Goal: Navigation & Orientation: Find specific page/section

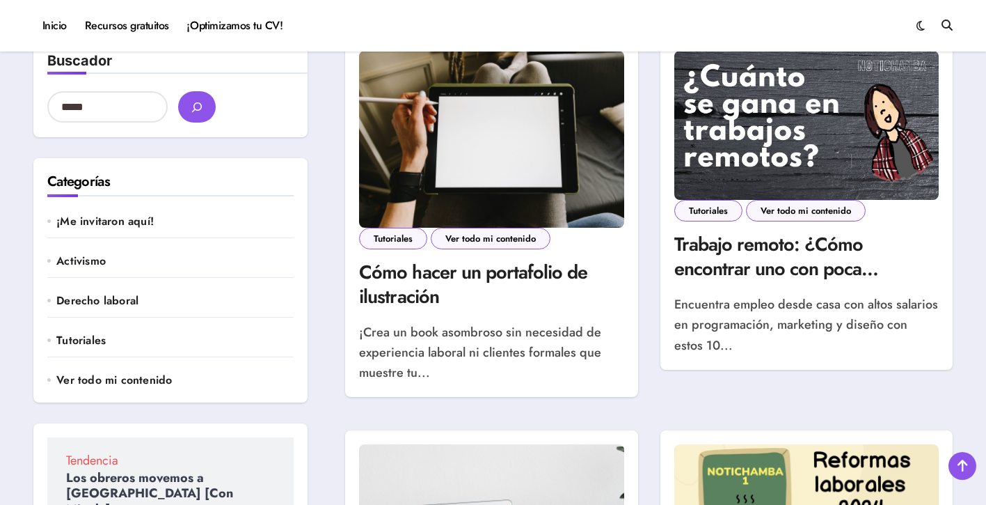
scroll to position [92, 0]
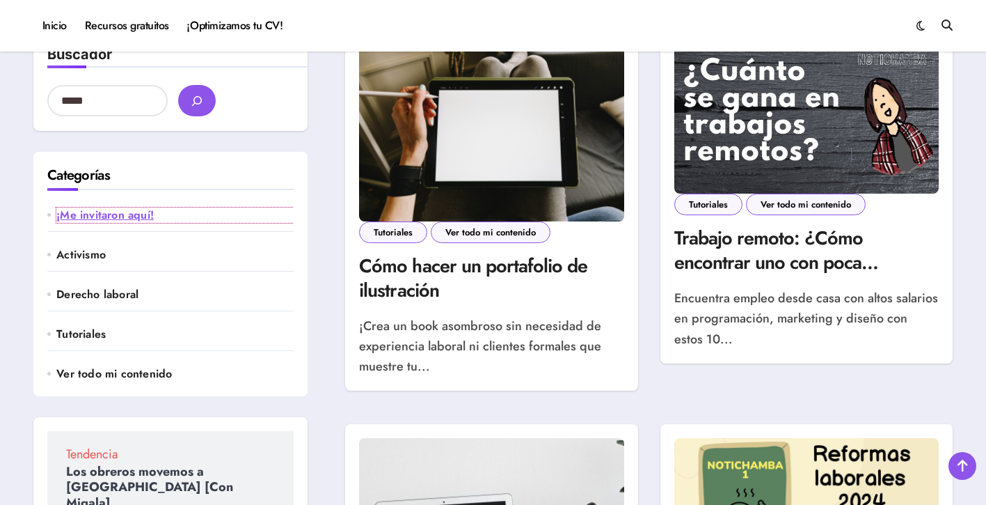
click at [145, 213] on link "¡Me invitaron aquí!" at bounding box center [174, 214] width 237 height 15
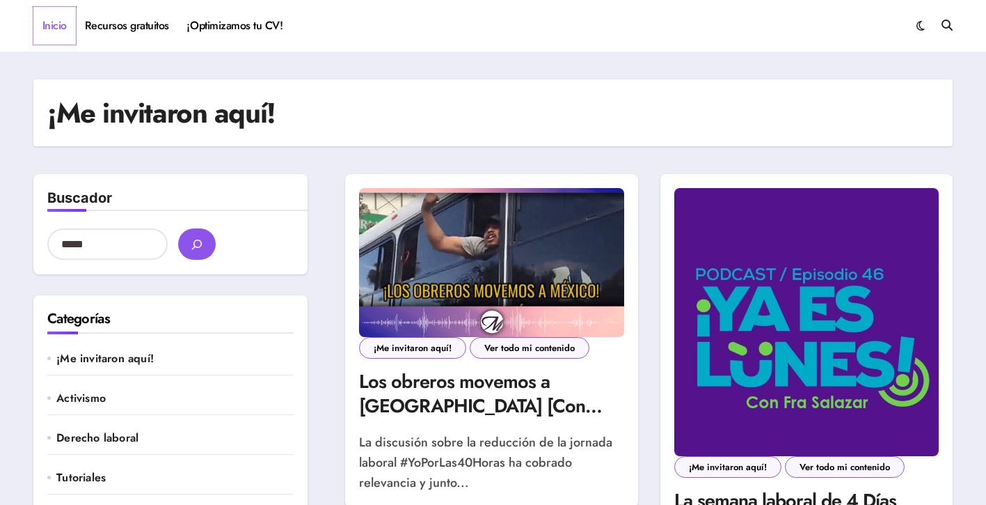
click at [54, 33] on link "Inicio" at bounding box center [54, 26] width 42 height 38
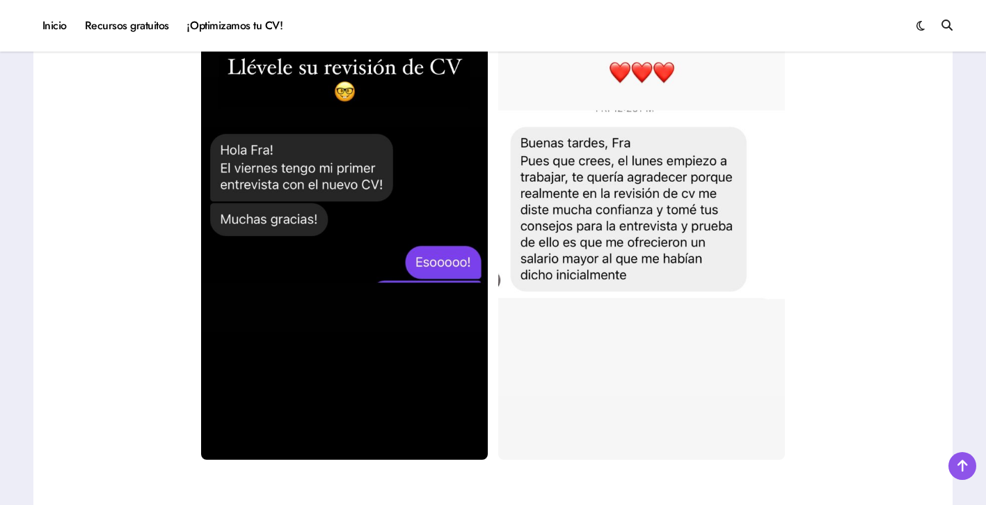
scroll to position [2431, 0]
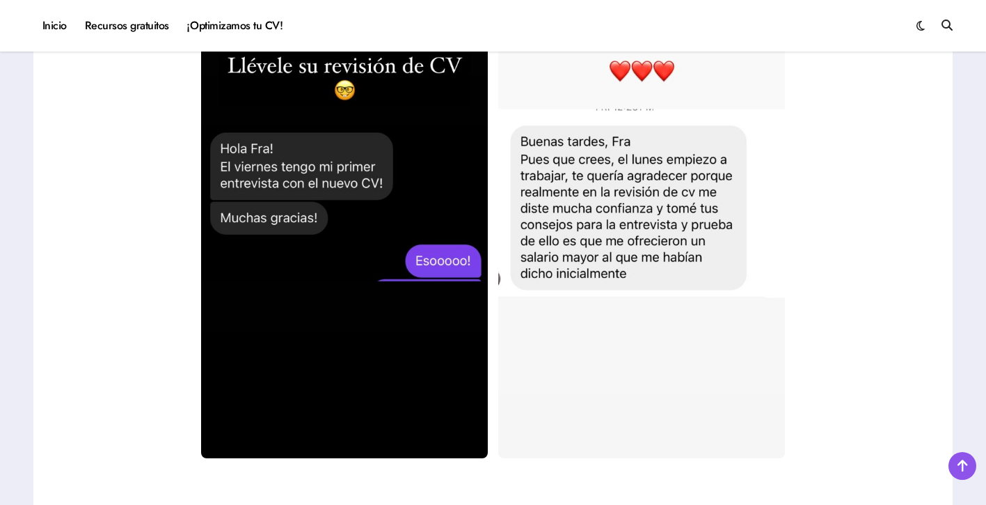
click at [159, 181] on div at bounding box center [492, 203] width 891 height 509
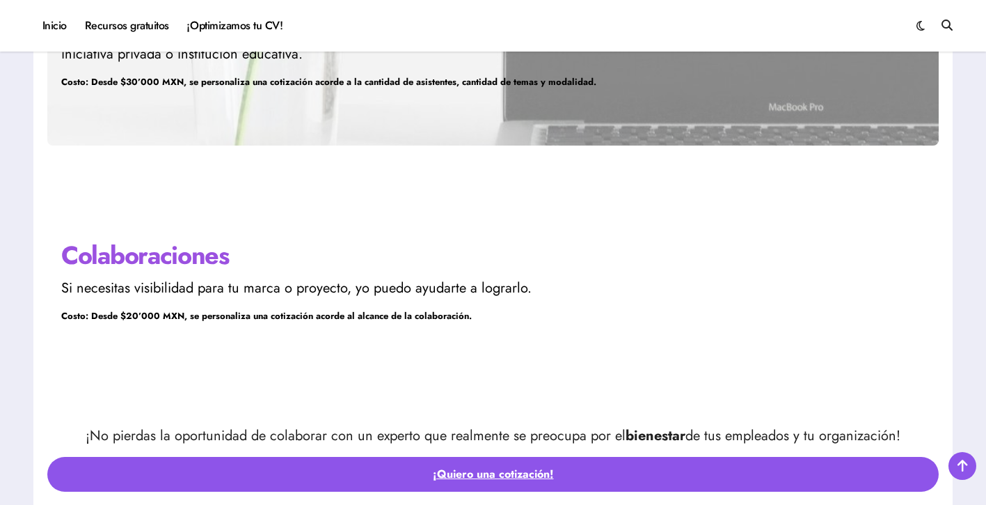
scroll to position [4024, 0]
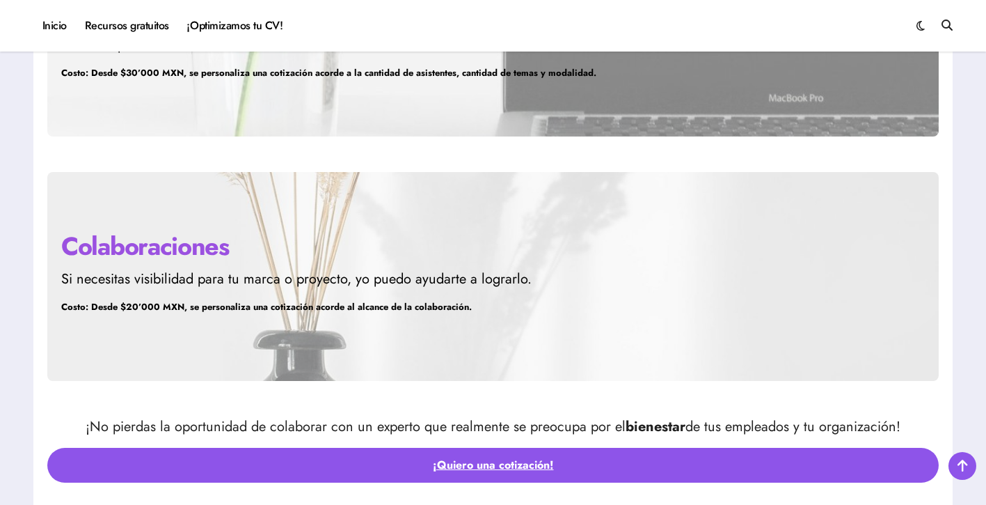
click at [129, 276] on p "Si necesitas visibilidad para tu marca o proyecto, yo puedo ayudarte a lograrlo." at bounding box center [339, 279] width 557 height 21
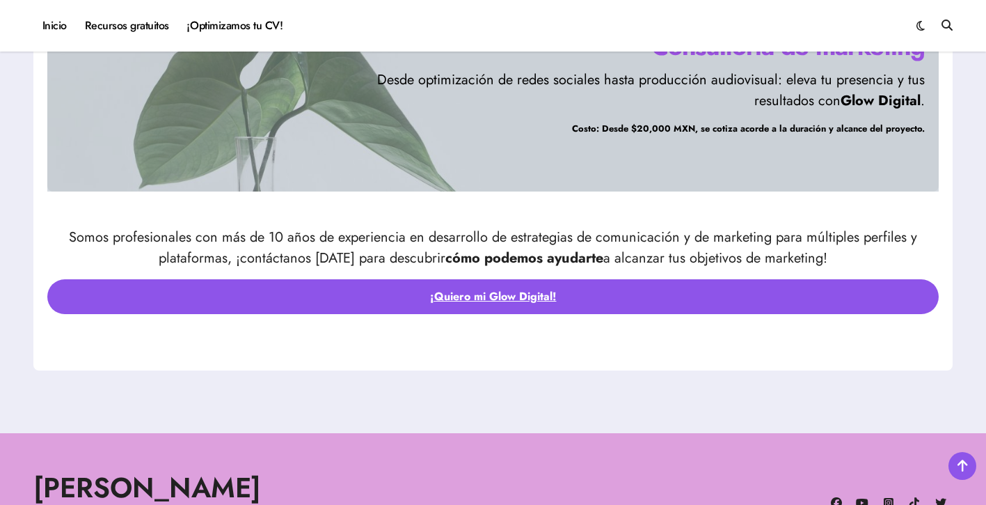
scroll to position [4685, 0]
